Goal: Information Seeking & Learning: Learn about a topic

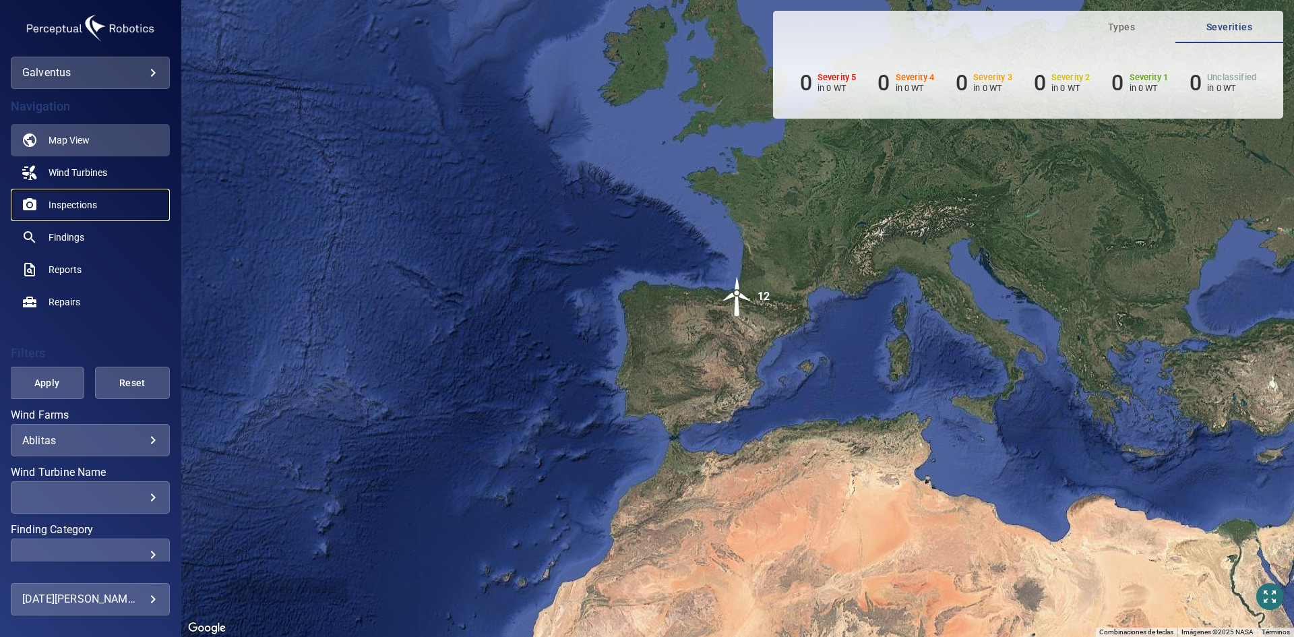
click at [104, 199] on link "Inspections" at bounding box center [90, 205] width 159 height 32
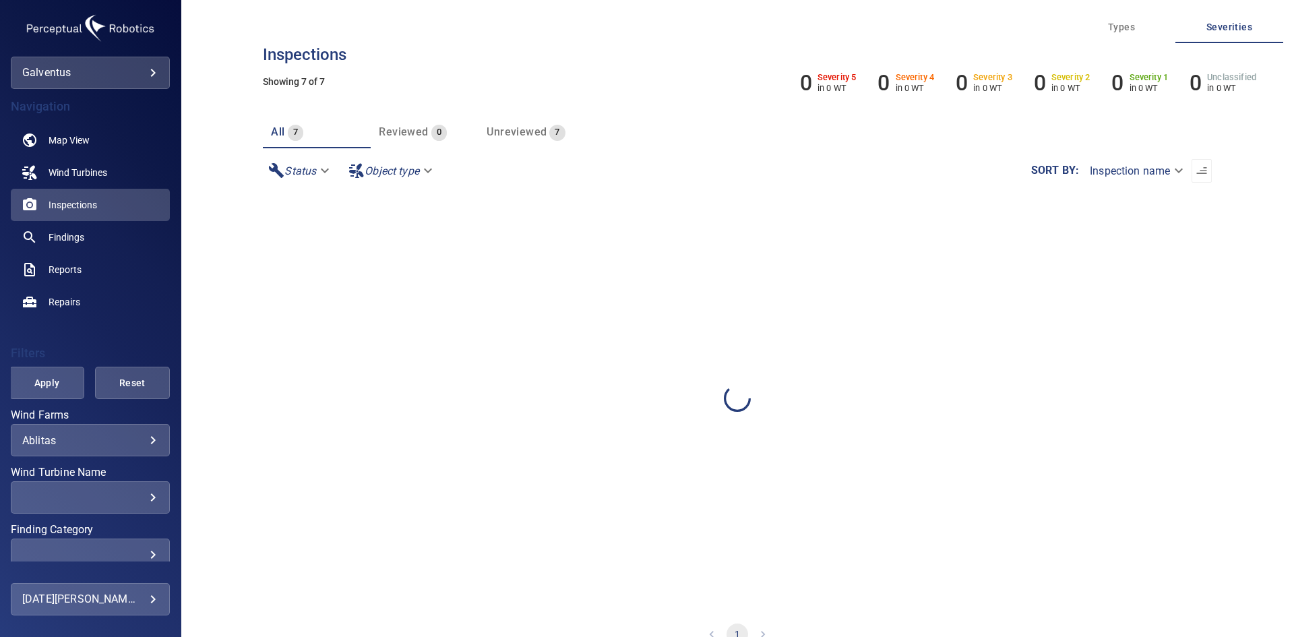
click at [100, 467] on label "Wind Turbine Name" at bounding box center [90, 472] width 159 height 11
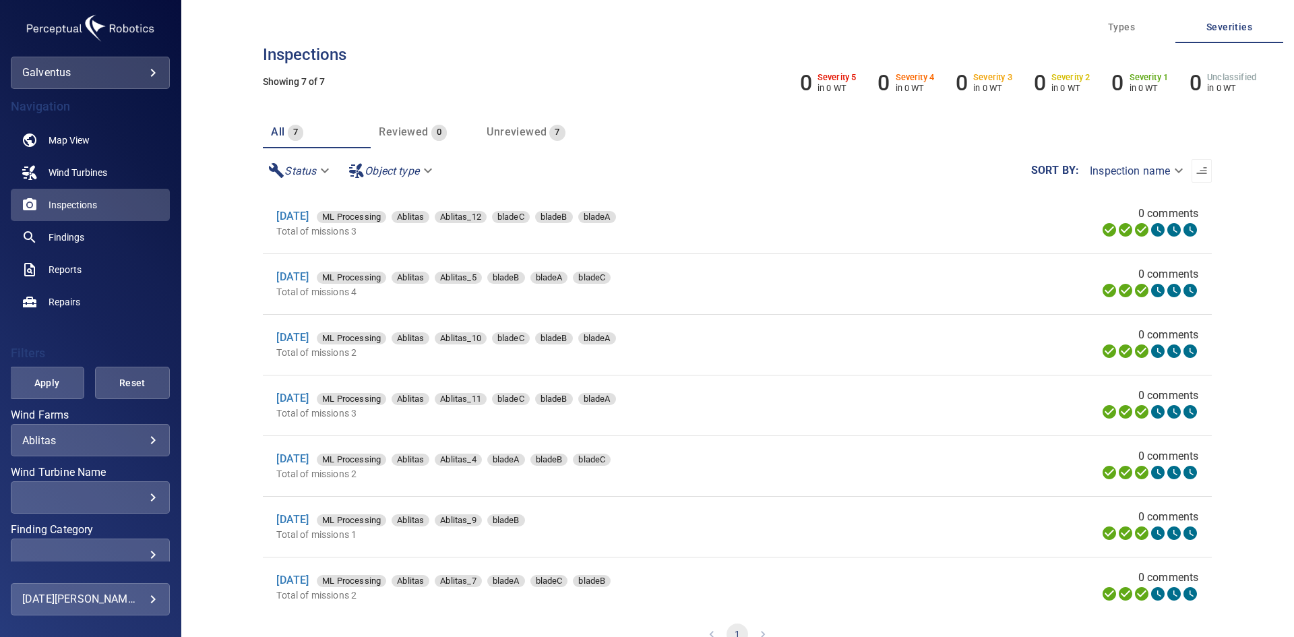
click at [111, 443] on body "**********" at bounding box center [647, 318] width 1294 height 637
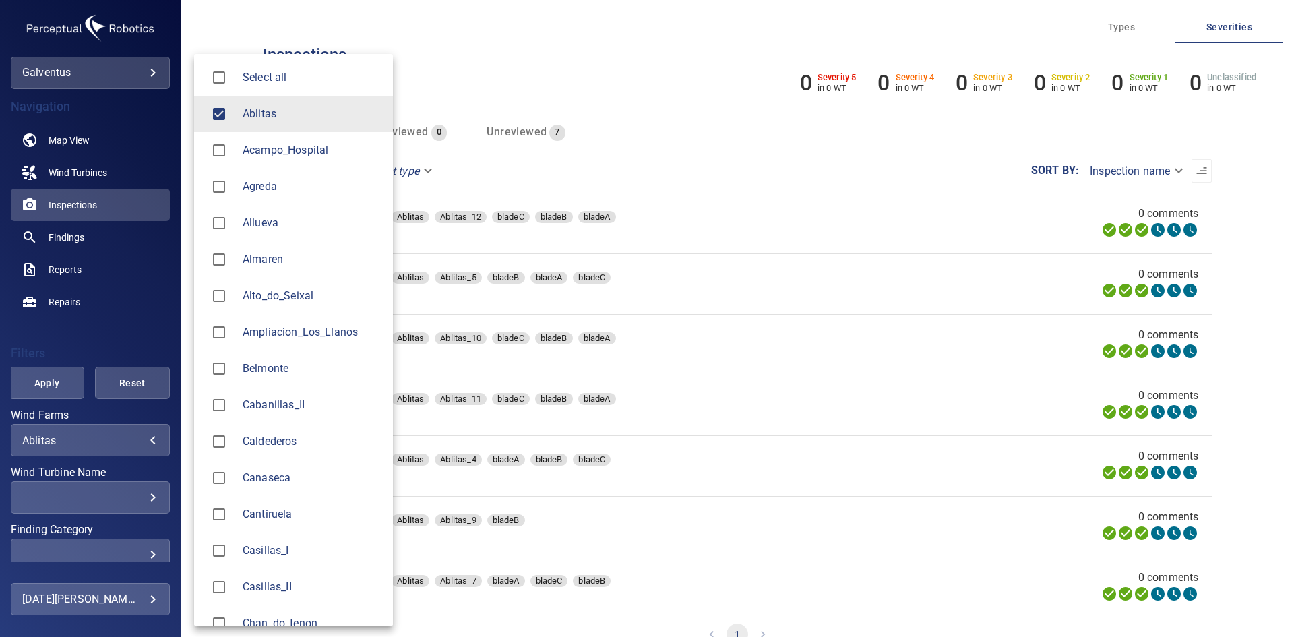
click at [244, 121] on span "Ablitas" at bounding box center [313, 114] width 140 height 16
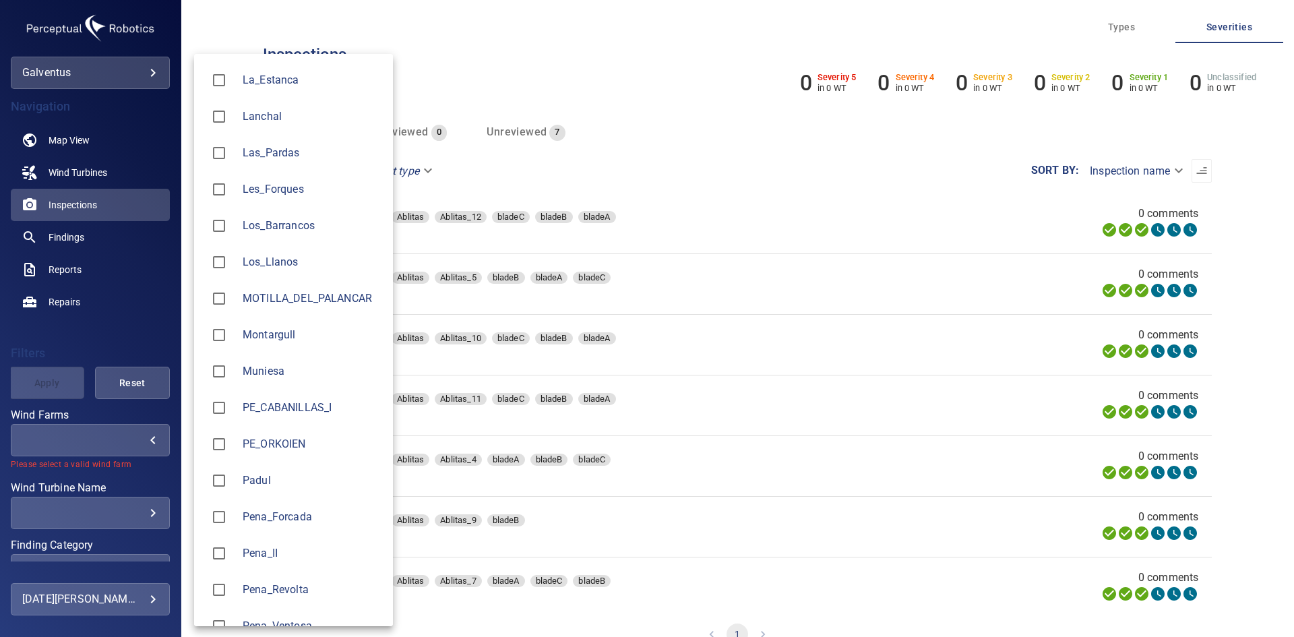
scroll to position [1483, 0]
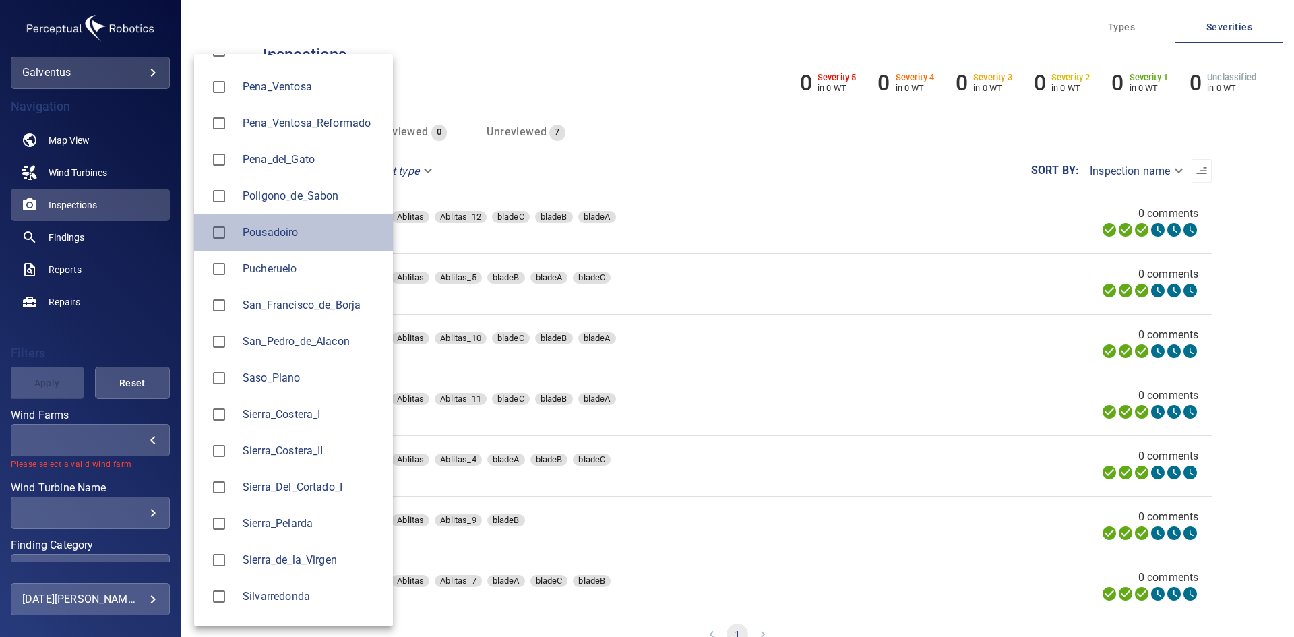
click at [291, 242] on li "Pousadoiro" at bounding box center [293, 232] width 199 height 36
type input "**********"
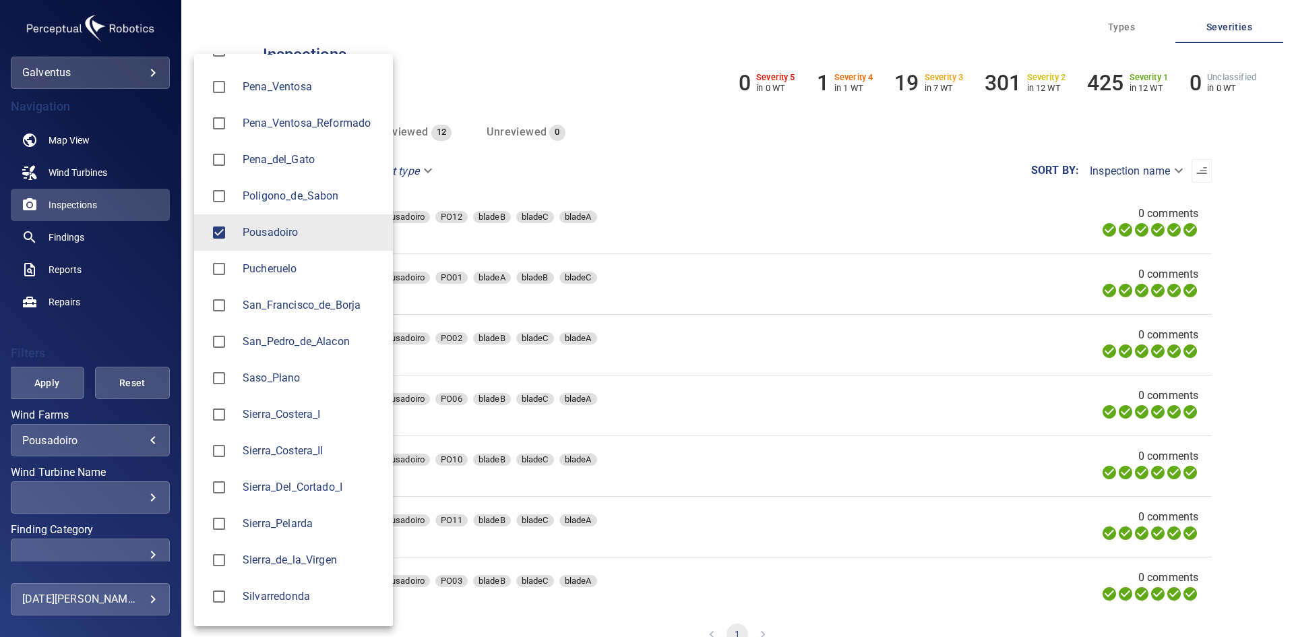
click at [48, 386] on div at bounding box center [647, 318] width 1294 height 637
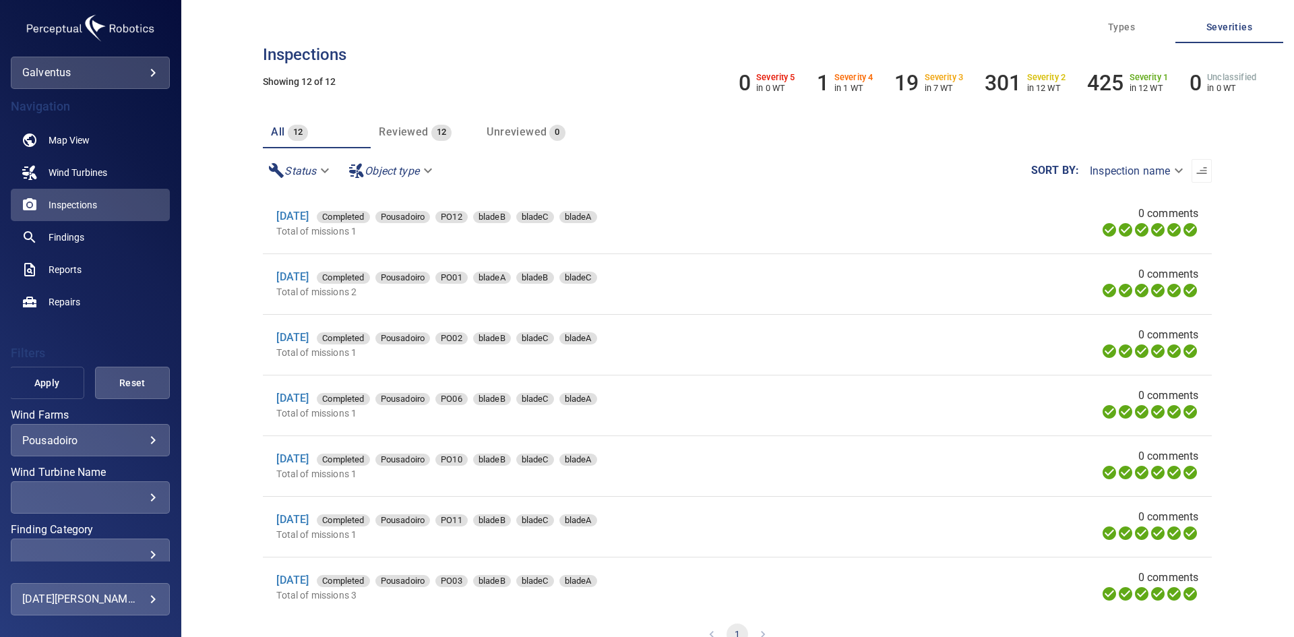
click at [38, 375] on span "Apply" at bounding box center [46, 383] width 41 height 17
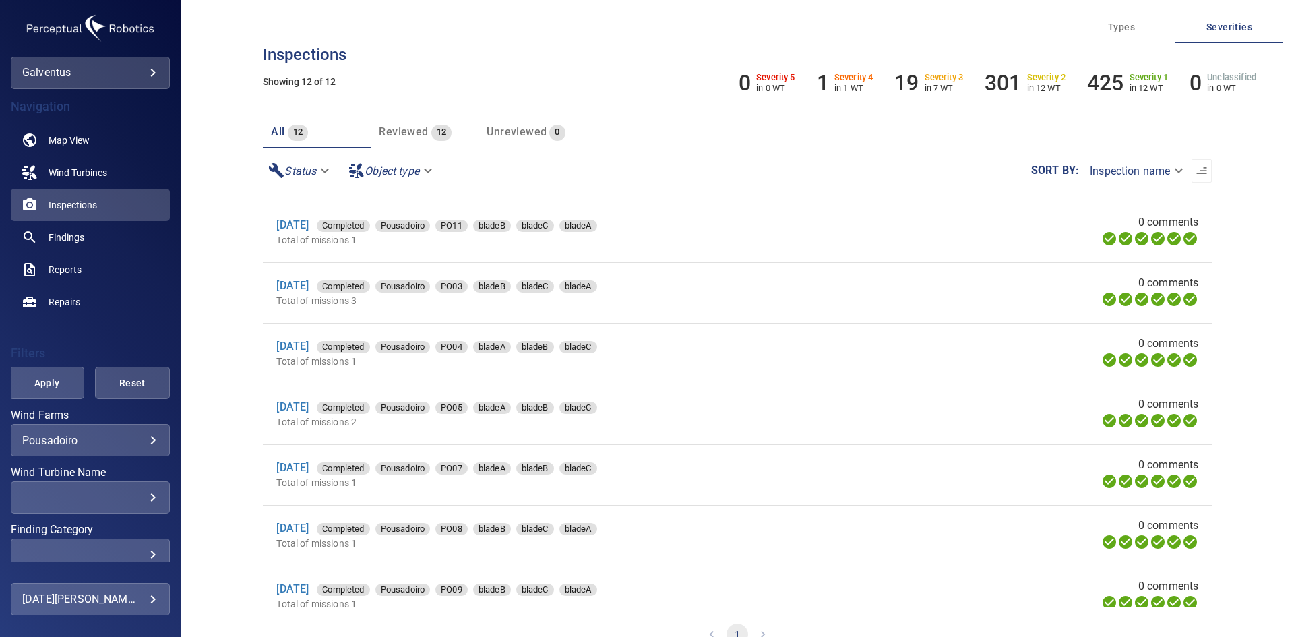
scroll to position [321, 0]
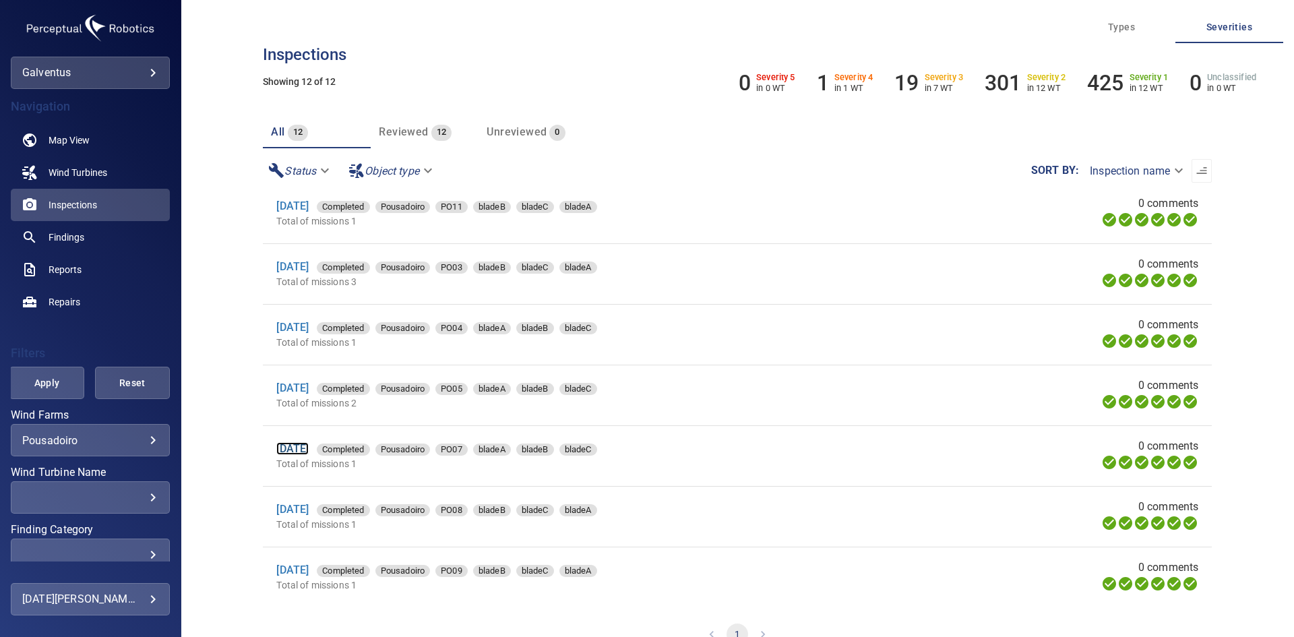
click at [303, 449] on link "[DATE]" at bounding box center [292, 448] width 32 height 13
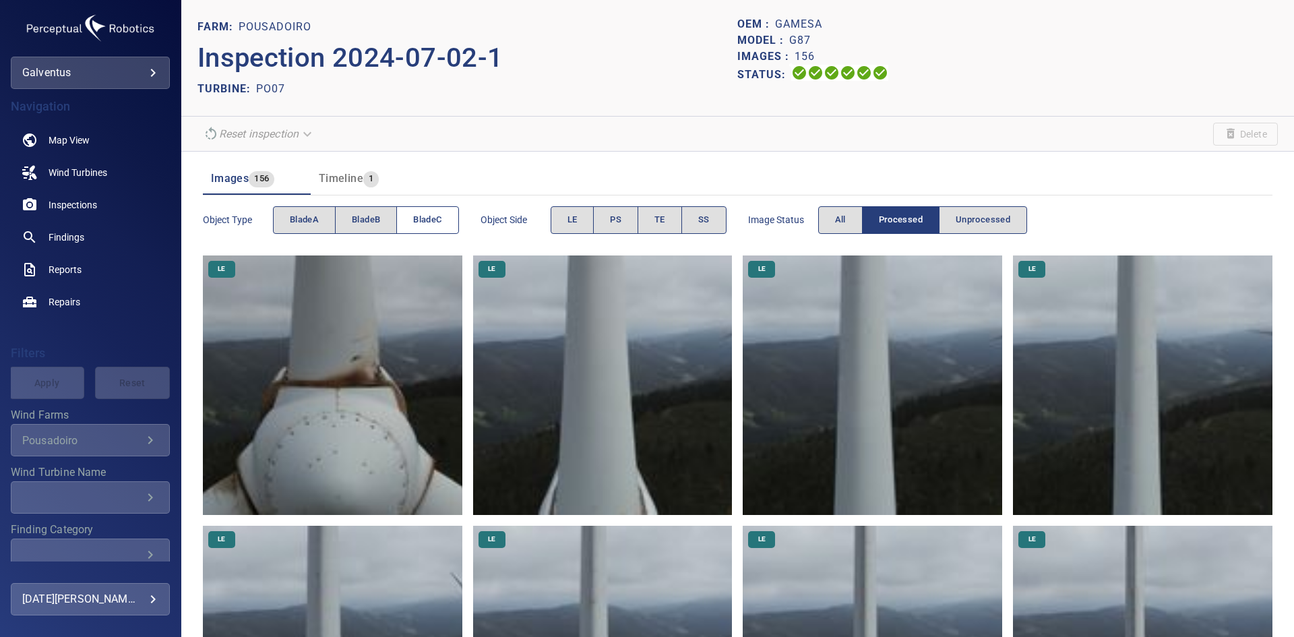
click at [423, 218] on span "bladeC" at bounding box center [427, 220] width 28 height 16
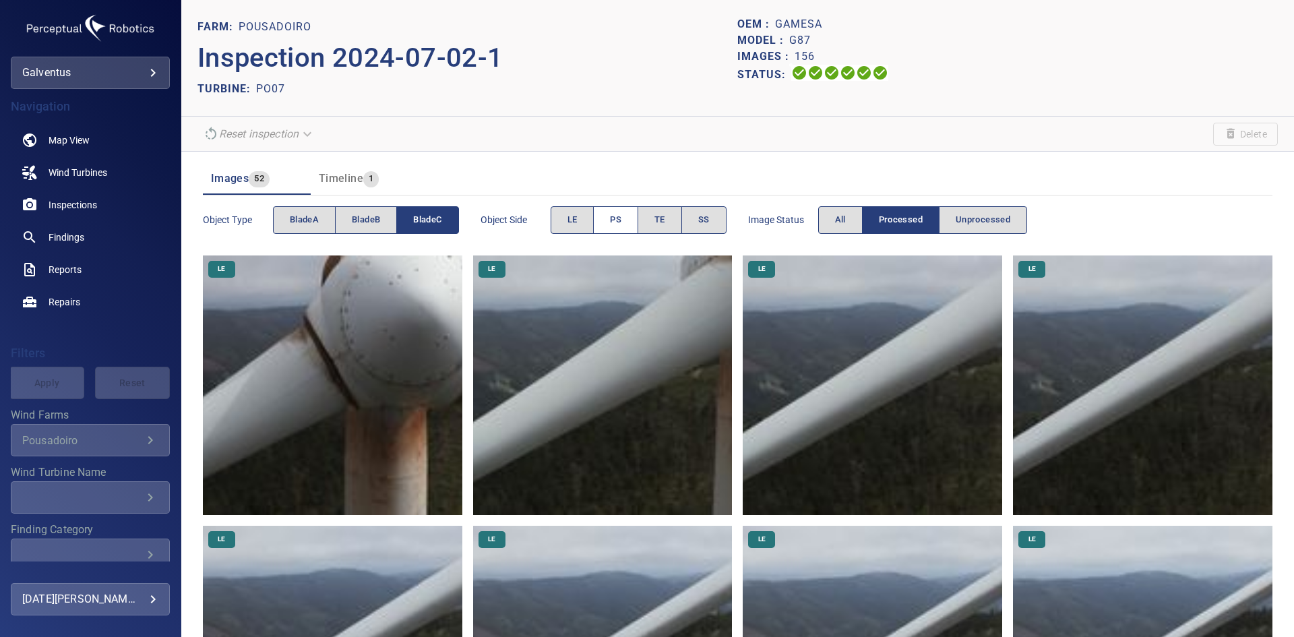
click at [616, 220] on span "PS" at bounding box center [615, 220] width 11 height 16
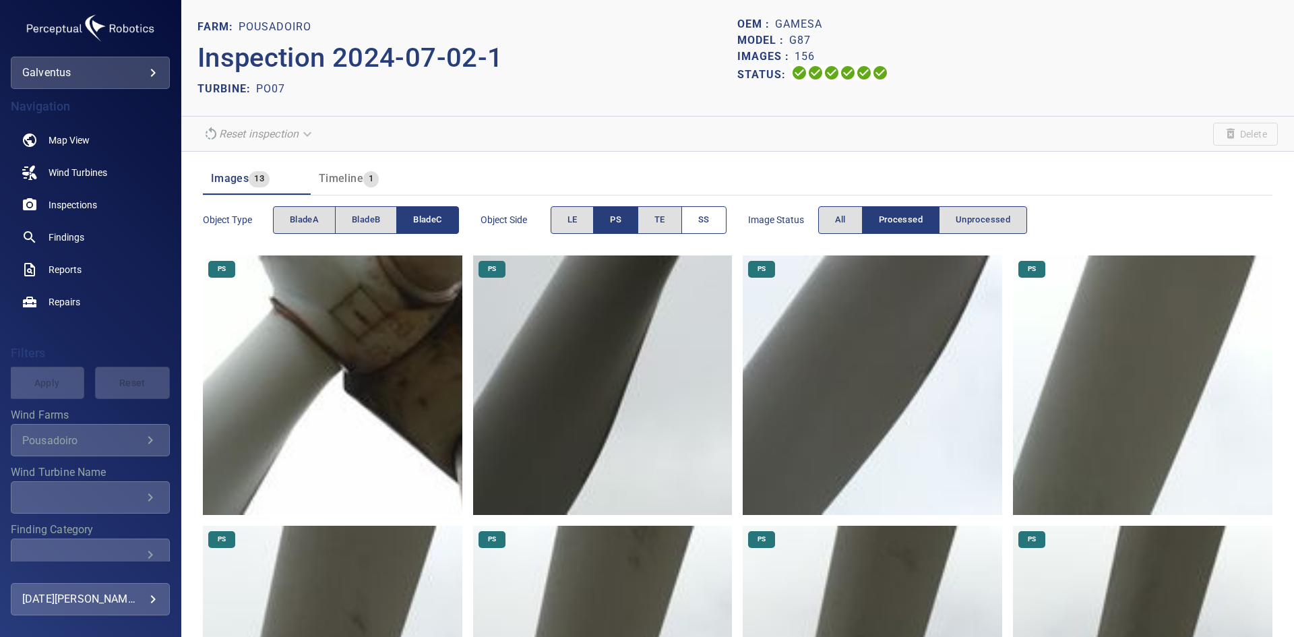
click at [695, 216] on button "SS" at bounding box center [703, 220] width 45 height 28
click at [616, 221] on span "PS" at bounding box center [615, 220] width 11 height 16
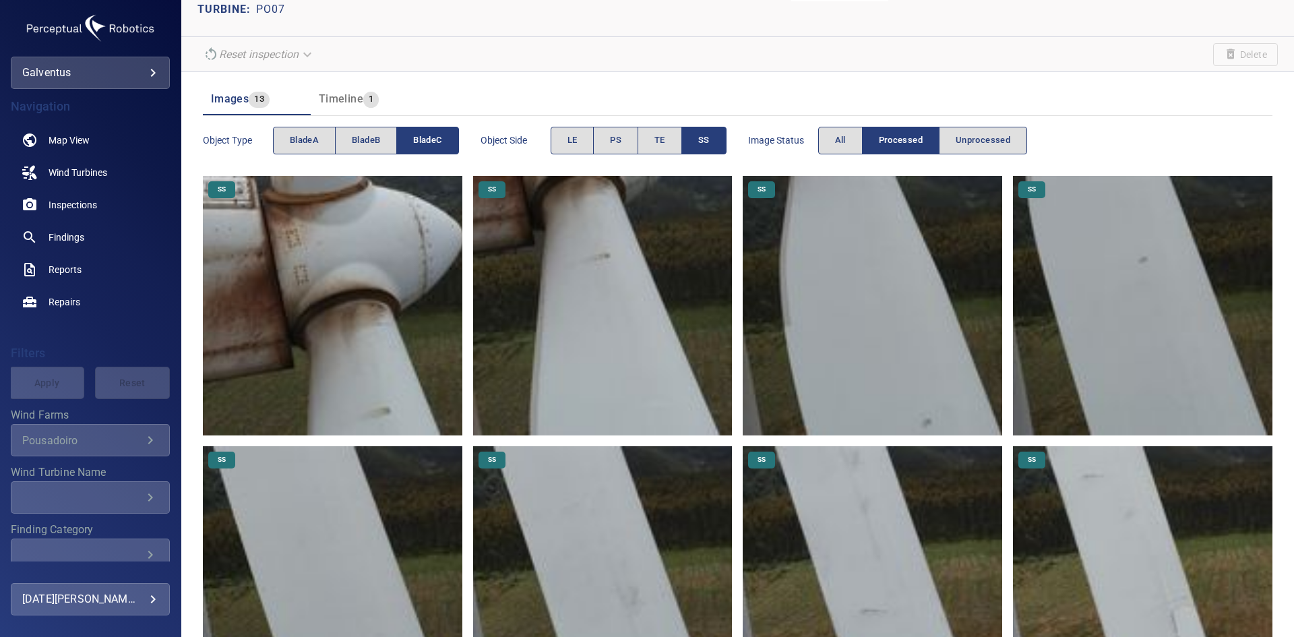
scroll to position [270, 0]
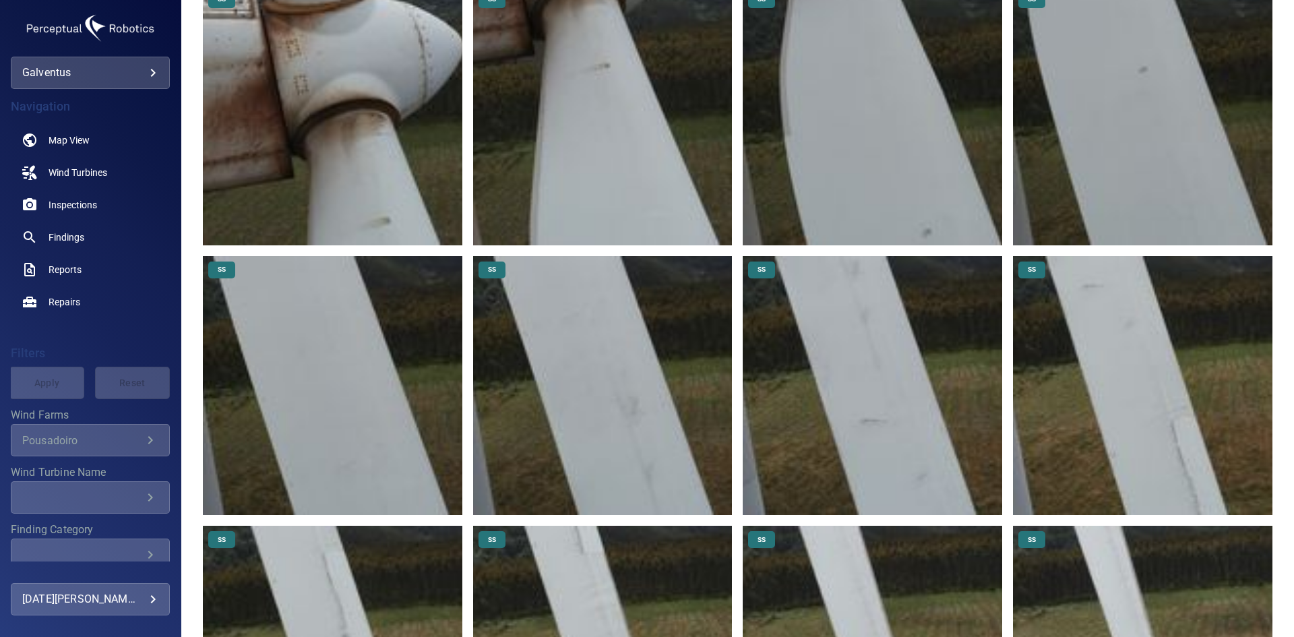
click at [1131, 365] on img at bounding box center [1142, 385] width 259 height 259
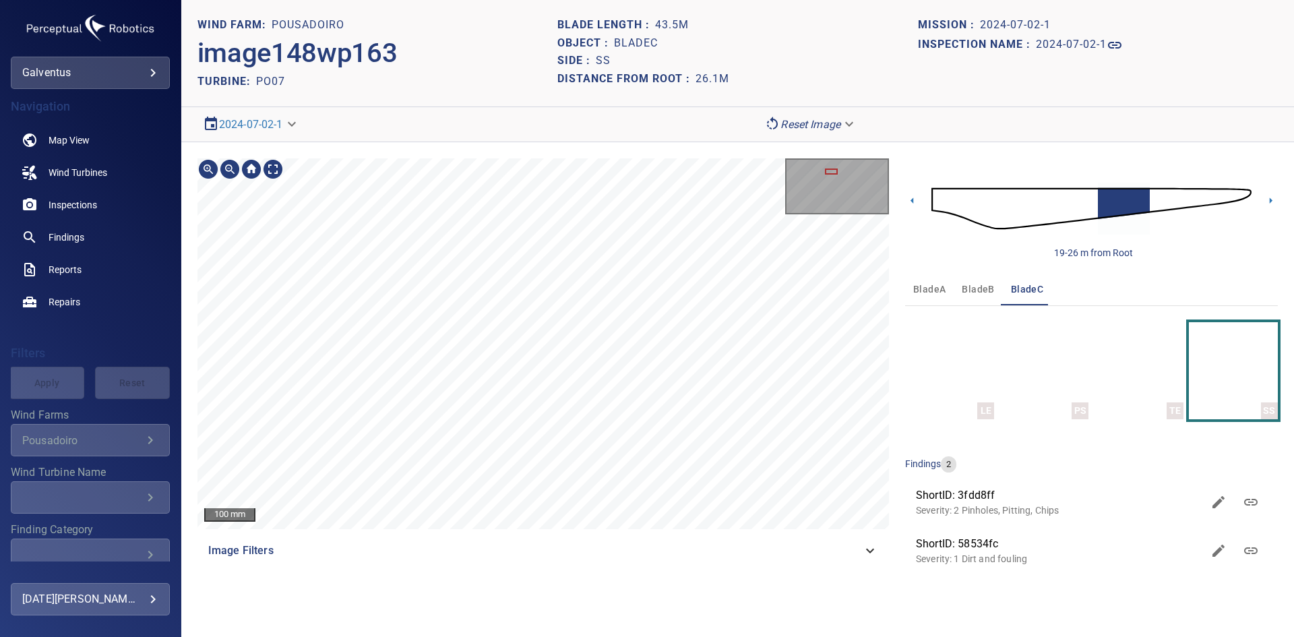
click at [681, 545] on div "100 mm Image Filters" at bounding box center [542, 369] width 691 height 422
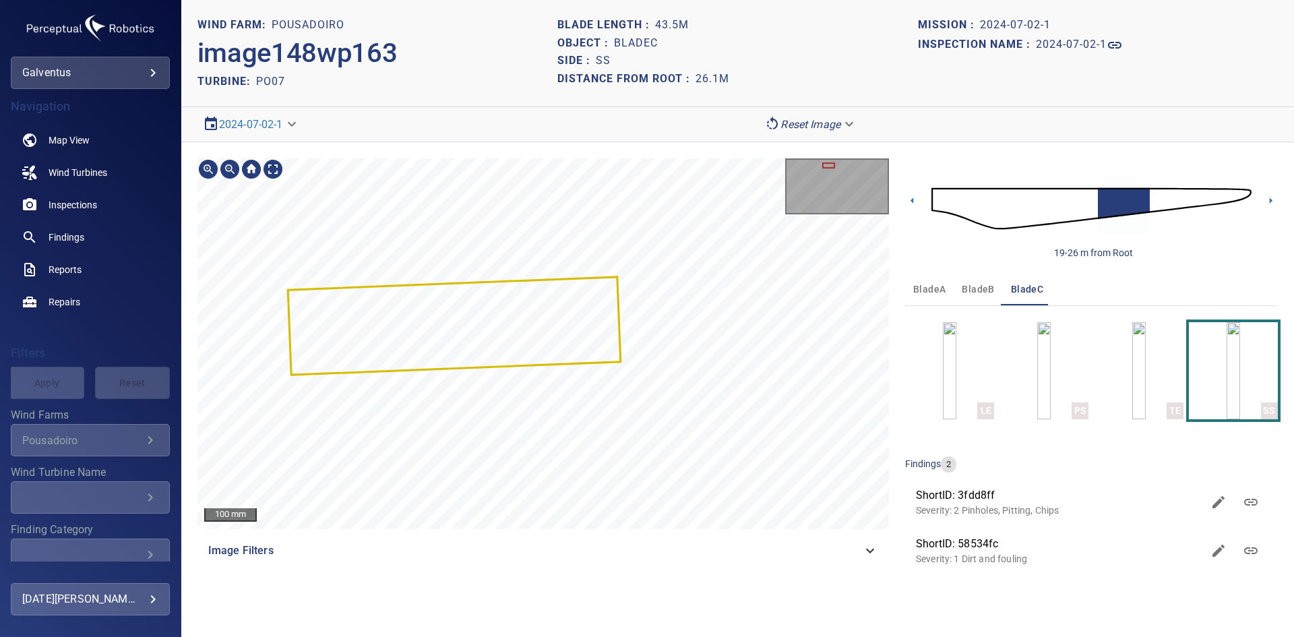
click at [575, 361] on div at bounding box center [542, 343] width 691 height 371
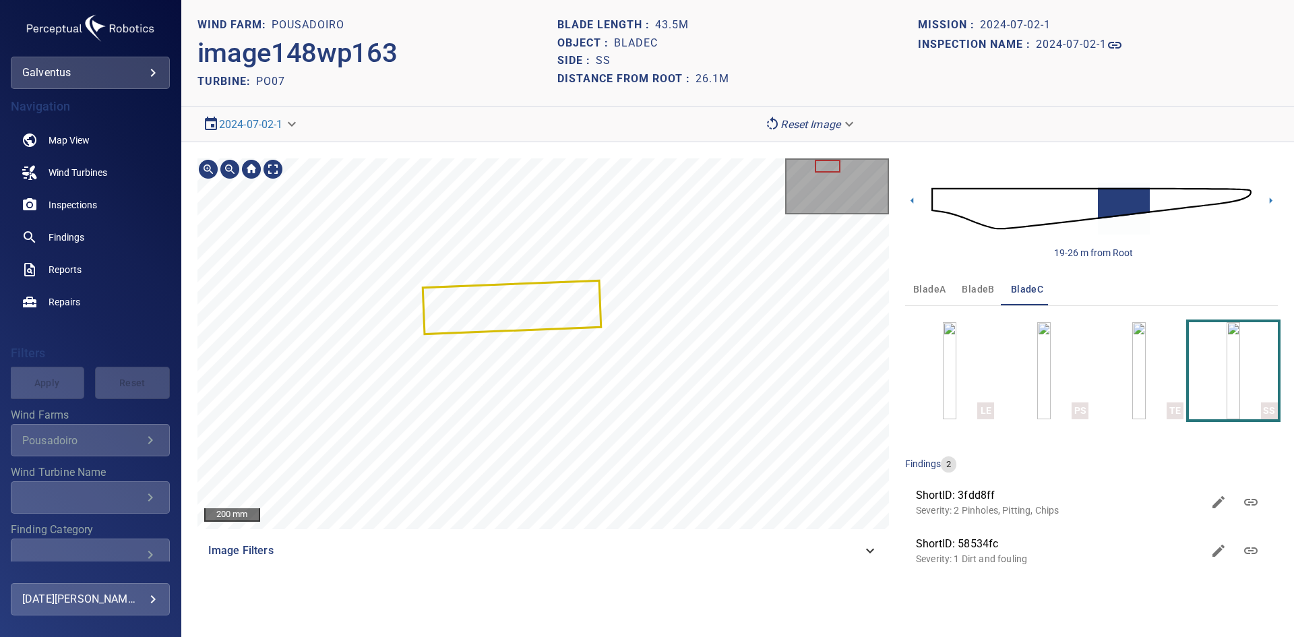
click at [621, 621] on section "**********" at bounding box center [737, 318] width 1113 height 637
click at [915, 204] on icon at bounding box center [912, 200] width 14 height 14
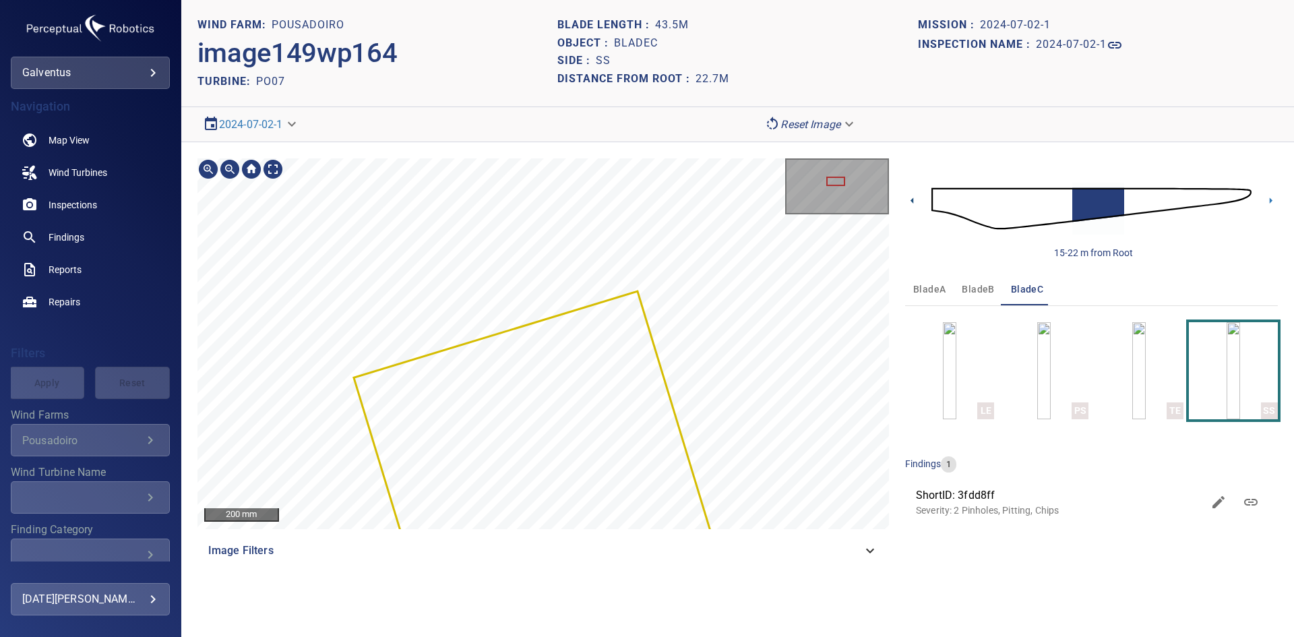
click at [909, 198] on icon at bounding box center [912, 200] width 14 height 14
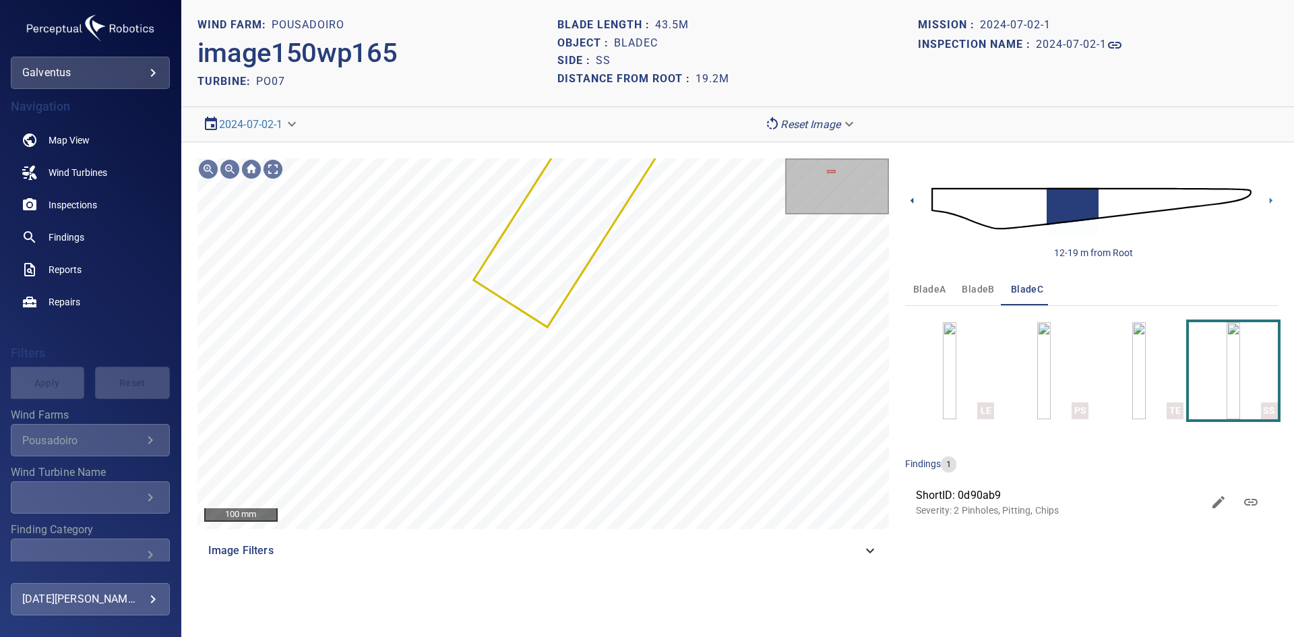
click at [917, 197] on icon at bounding box center [912, 200] width 14 height 14
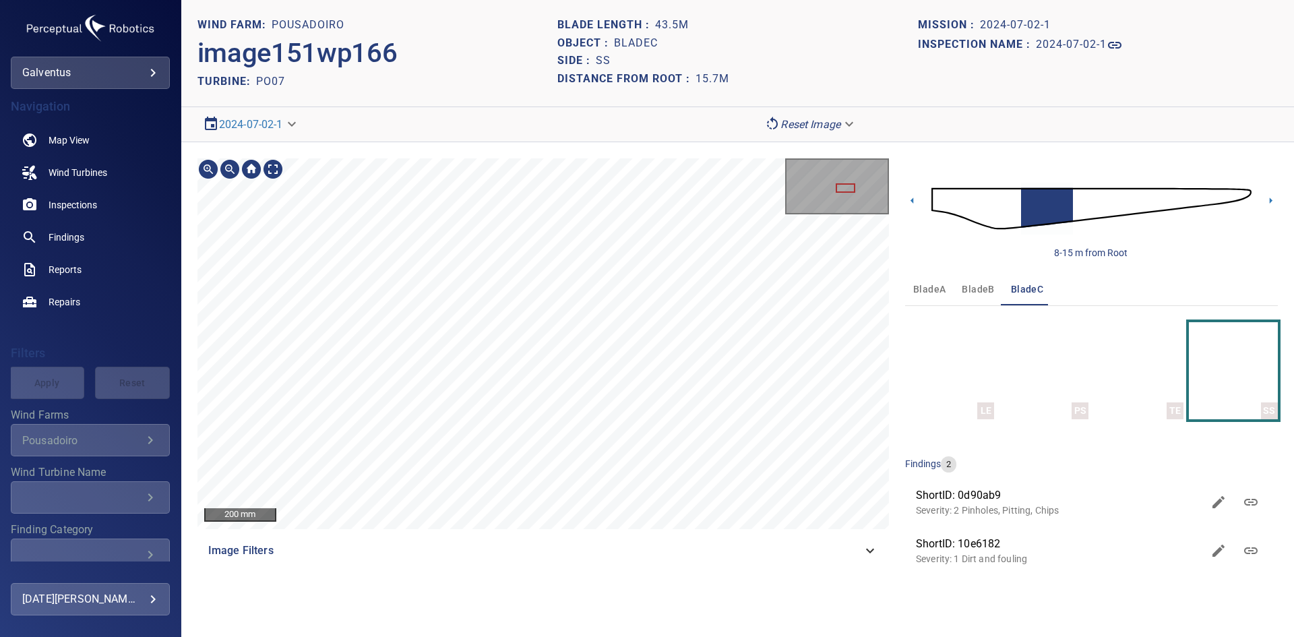
click at [725, 602] on section "**********" at bounding box center [737, 318] width 1113 height 637
click at [765, 611] on section "**********" at bounding box center [737, 318] width 1113 height 637
click at [743, 559] on div "200 mm Image Filters" at bounding box center [542, 369] width 691 height 422
click at [915, 197] on icon at bounding box center [912, 200] width 14 height 14
